Goal: Task Accomplishment & Management: Use online tool/utility

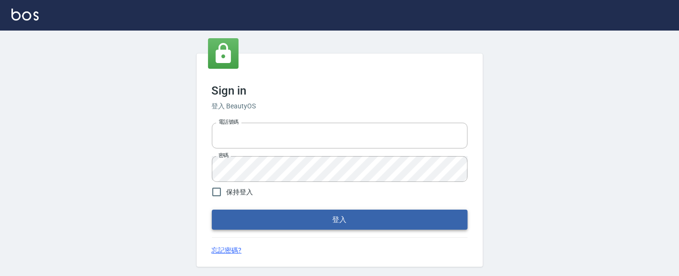
type input "0931911003"
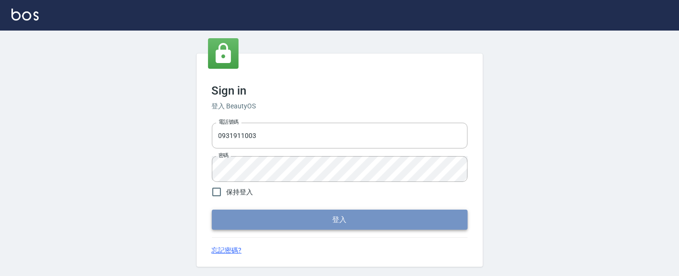
click at [358, 220] on button "登入" at bounding box center [340, 219] width 256 height 20
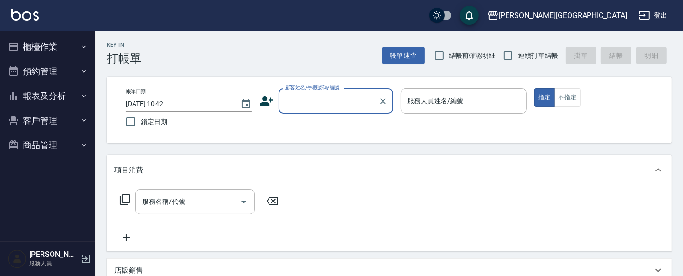
drag, startPoint x: 437, startPoint y: 53, endPoint x: 470, endPoint y: 53, distance: 32.4
click at [437, 52] on input "結帳前確認明細" at bounding box center [439, 55] width 20 height 20
checkbox input "true"
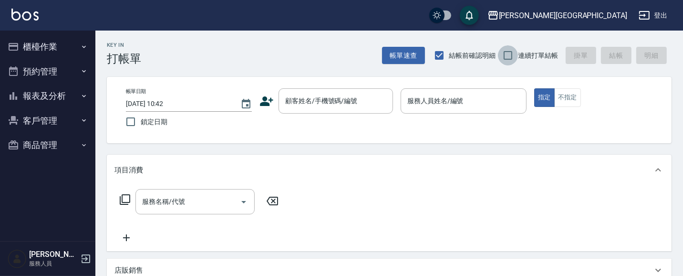
click at [506, 57] on input "連續打單結帳" at bounding box center [508, 55] width 20 height 20
checkbox input "true"
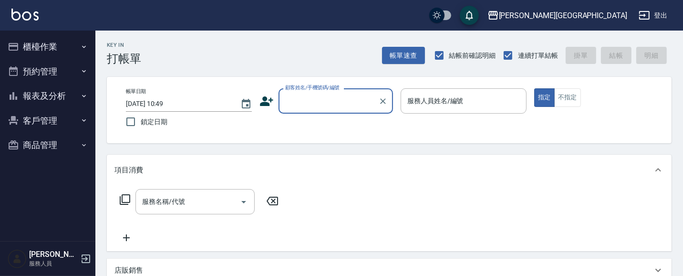
click at [29, 46] on button "櫃檯作業" at bounding box center [48, 46] width 88 height 25
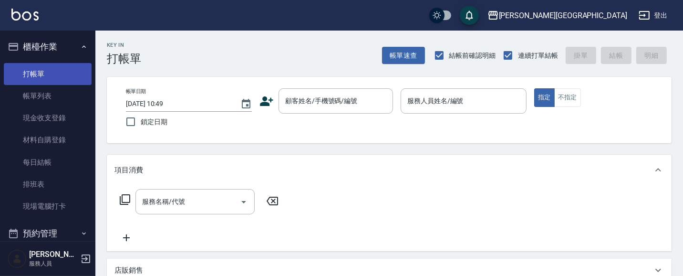
click at [23, 75] on link "打帳單" at bounding box center [48, 74] width 88 height 22
